Goal: Information Seeking & Learning: Learn about a topic

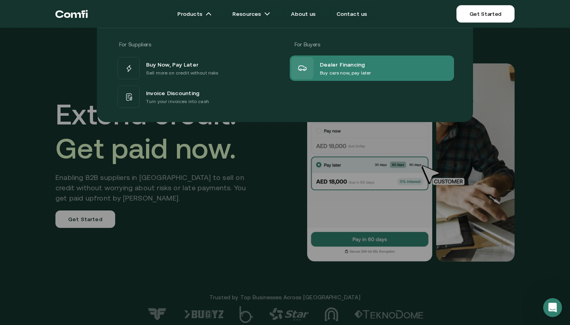
click at [330, 67] on span "Dealer Financing" at bounding box center [343, 64] width 46 height 10
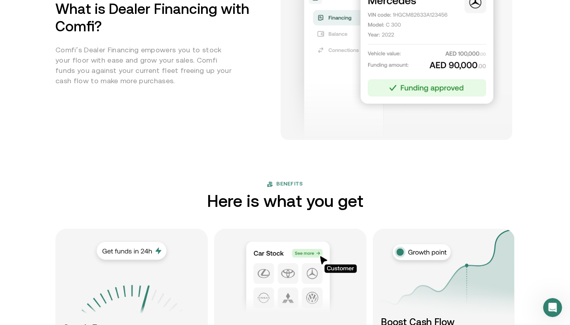
scroll to position [405, 0]
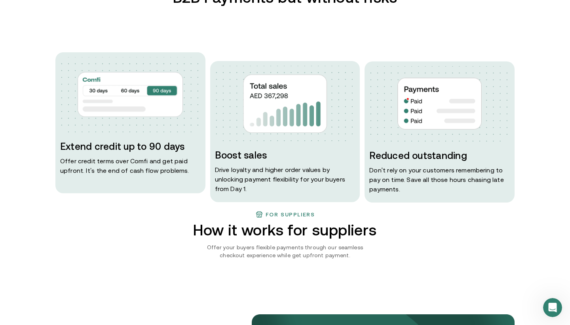
scroll to position [404, 0]
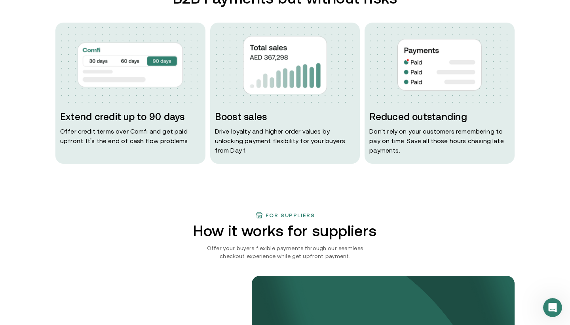
click at [211, 15] on div "For Finance Leaders B2B Payments but without risks Extend credit up to 90 days …" at bounding box center [285, 71] width 475 height 185
click at [214, 16] on div "For Finance Leaders B2B Payments but without risks Extend credit up to 90 days …" at bounding box center [285, 71] width 475 height 185
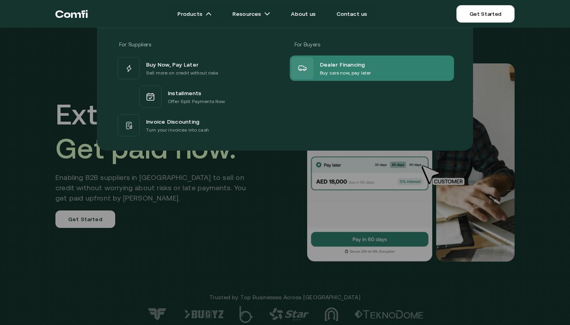
click at [340, 67] on span "Dealer Financing" at bounding box center [343, 64] width 46 height 10
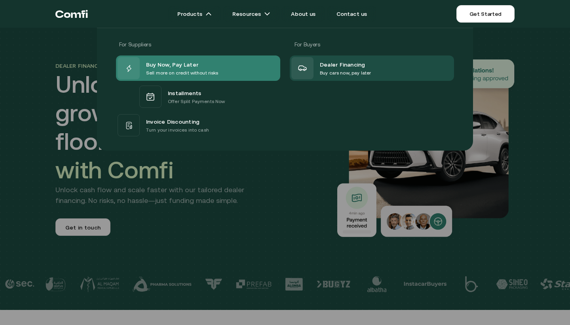
click at [181, 71] on p "Sell more on credit without risks" at bounding box center [182, 73] width 72 height 8
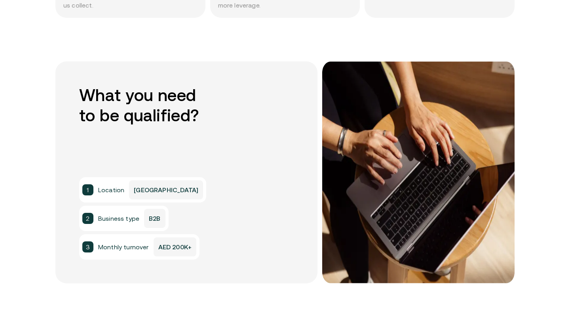
scroll to position [584, 0]
